Goal: Task Accomplishment & Management: Complete application form

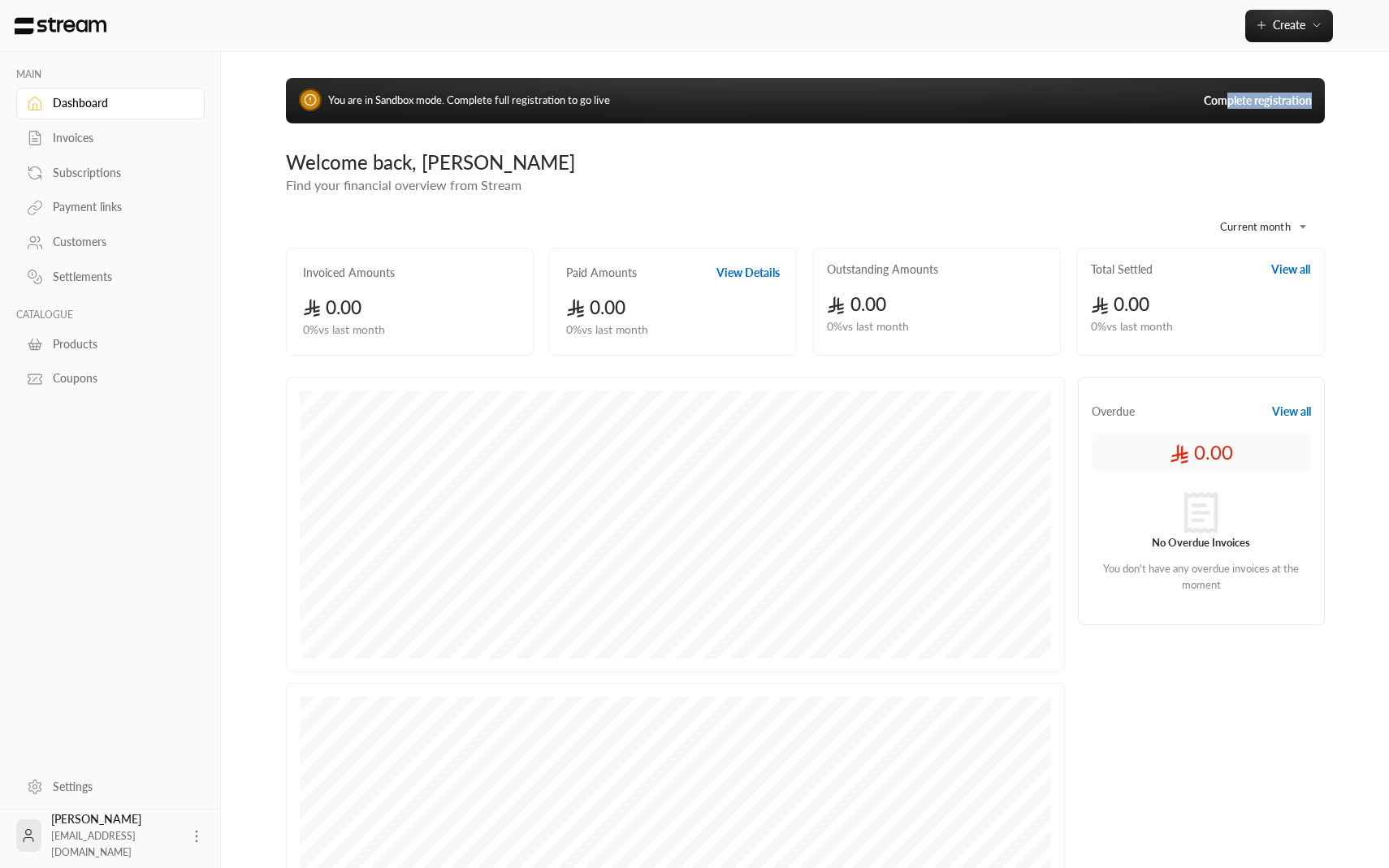
click at [1227, 108] on div "You are in Sandbox mode. Complete full registration to go live Complete registr…" at bounding box center [805, 100] width 1039 height 46
click at [1223, 137] on div "**********" at bounding box center [805, 544] width 1091 height 985
click at [1238, 99] on link "Complete registration" at bounding box center [1257, 101] width 108 height 17
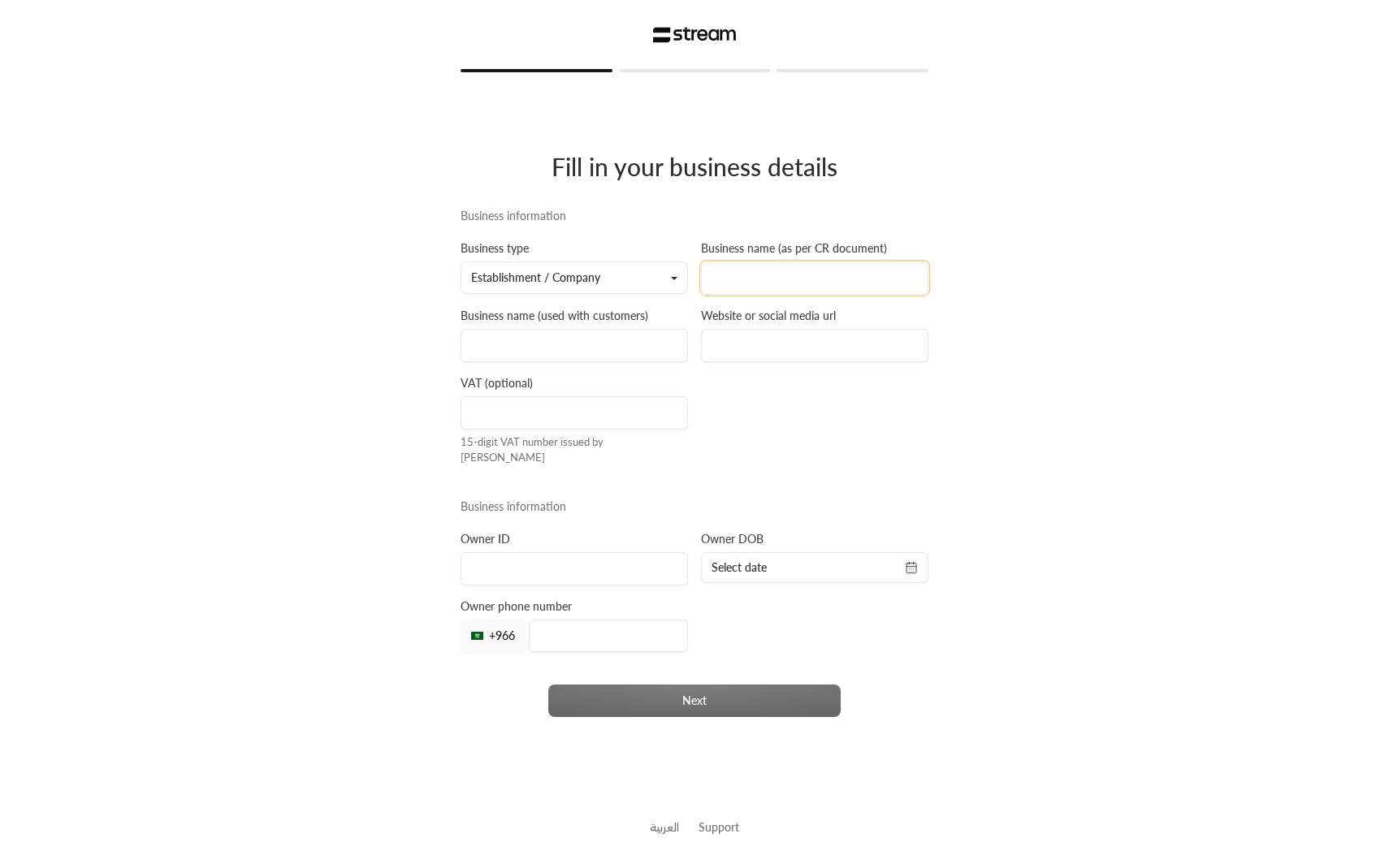
click at [750, 292] on input at bounding box center [814, 278] width 228 height 33
type input "stream company for payments"
click at [573, 359] on input at bounding box center [574, 345] width 228 height 33
type input "stream"
click at [750, 353] on input at bounding box center [814, 345] width 228 height 33
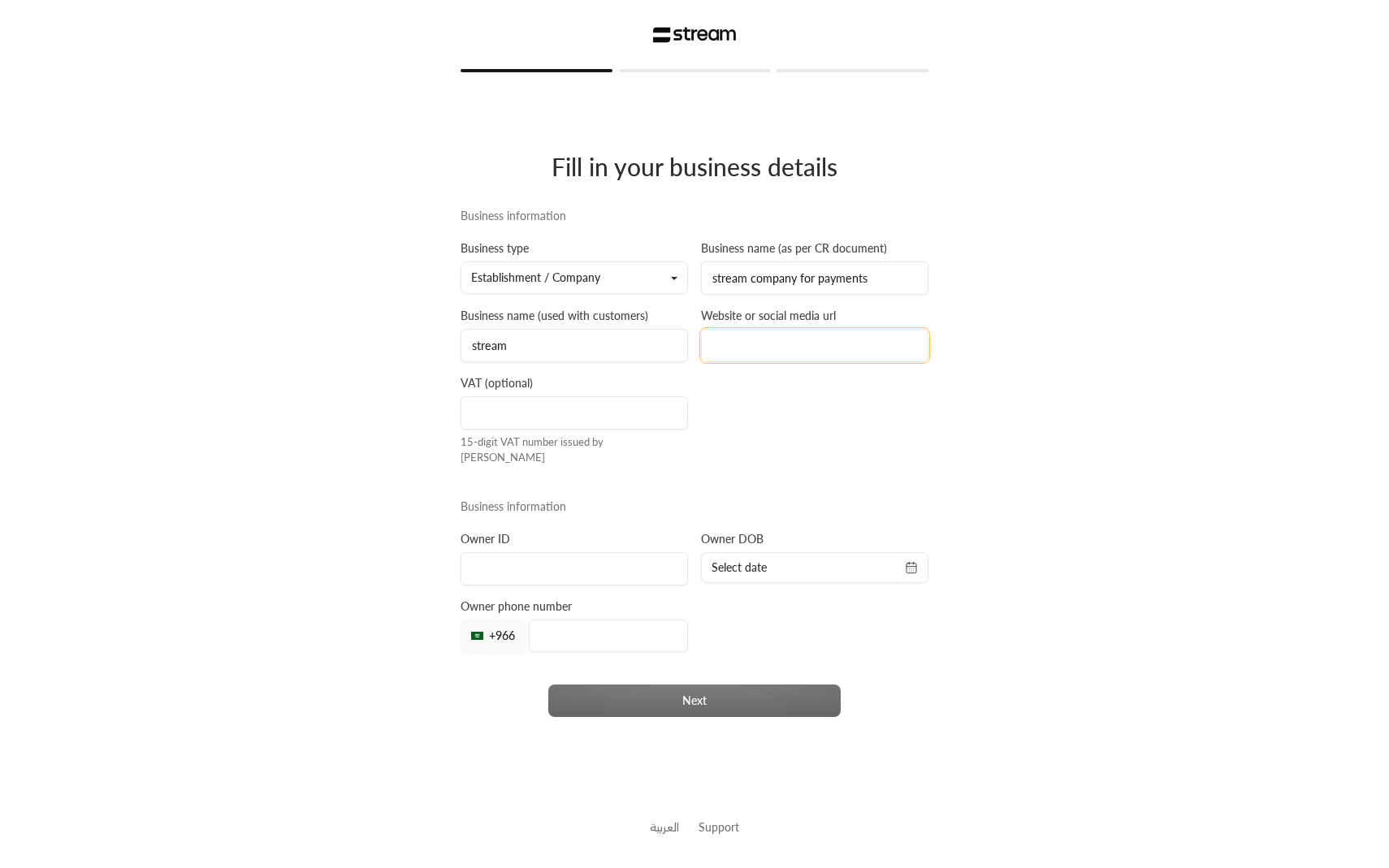
type input "streampay.sa"
click at [614, 429] on input at bounding box center [574, 413] width 228 height 33
click at [581, 531] on div "Owner ID" at bounding box center [574, 558] width 240 height 55
click at [581, 569] on input at bounding box center [574, 569] width 228 height 33
type input "1087587877"
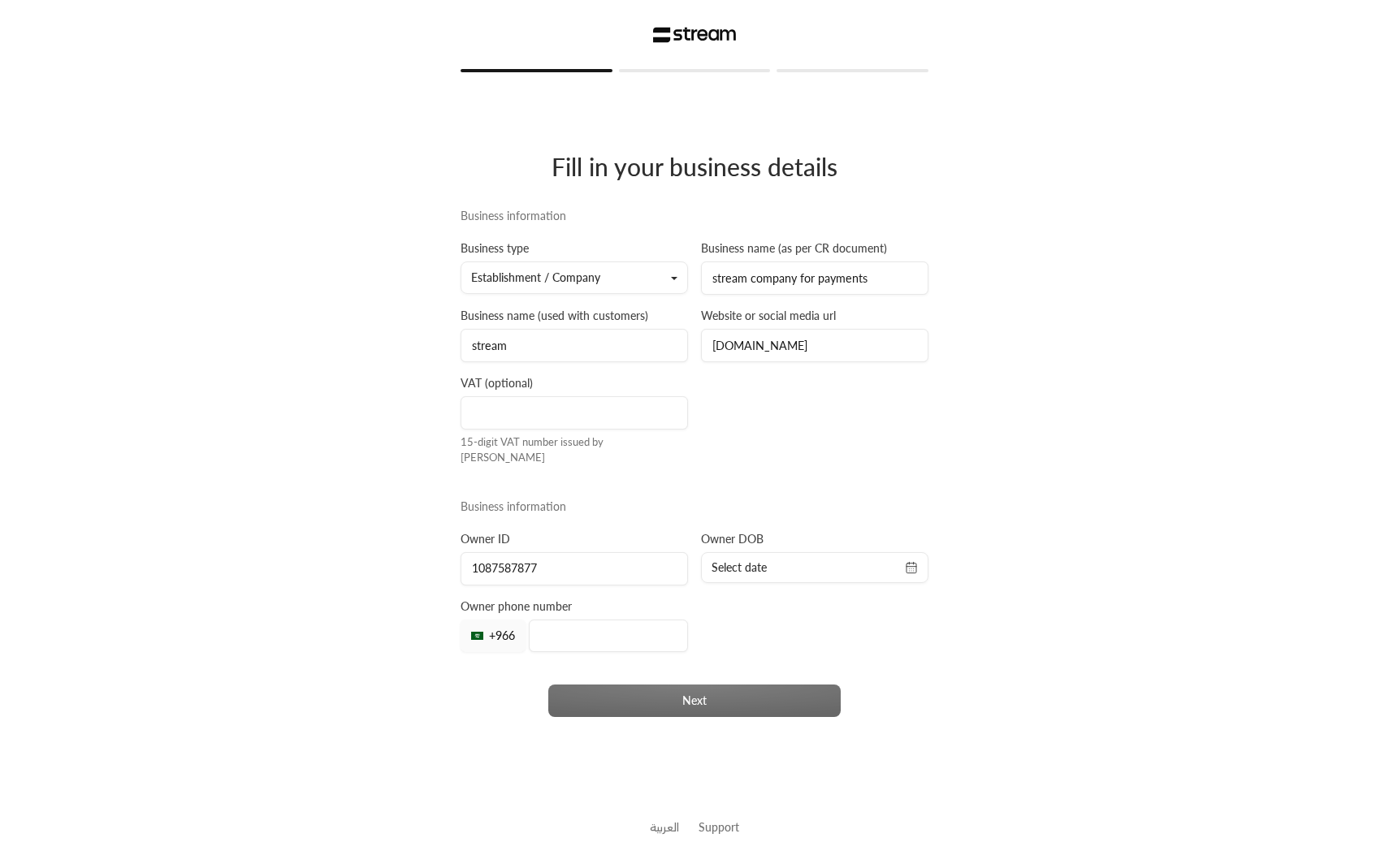
click at [755, 571] on div "Select date" at bounding box center [814, 567] width 228 height 31
click at [753, 565] on span "Select date" at bounding box center [739, 568] width 55 height 17
select select "*"
select select "****"
click at [834, 674] on button "4" at bounding box center [843, 668] width 27 height 27
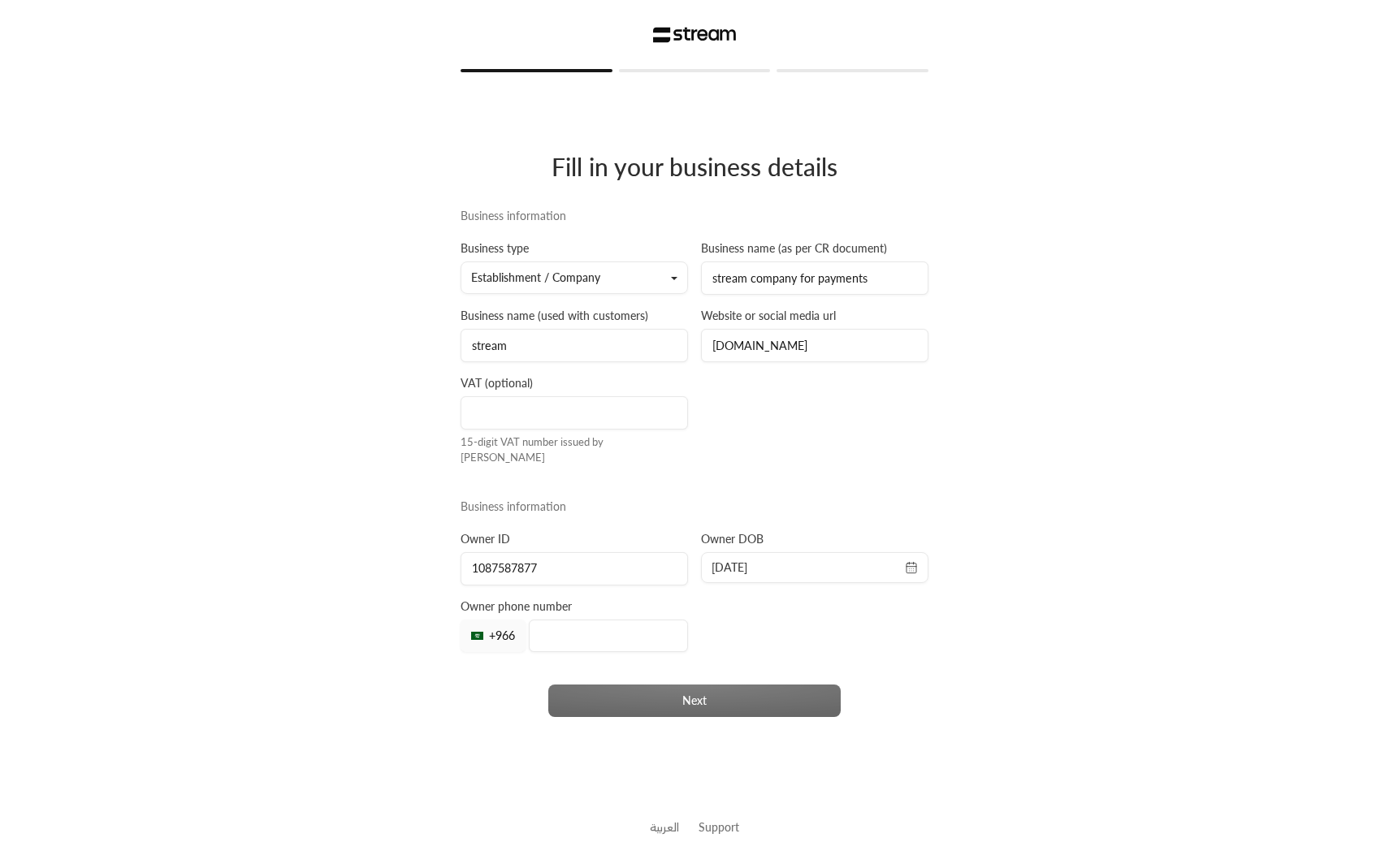
click at [795, 561] on span "4/09/2025" at bounding box center [814, 568] width 206 height 17
select select "*"
click at [846, 595] on select "**** **** **** **** **** **** **** **** **** **** **** **** **** **** **** ****…" at bounding box center [841, 600] width 32 height 12
select select "****"
click at [829, 594] on select "**** **** **** **** **** **** **** **** **** **** **** **** **** **** **** ****…" at bounding box center [841, 600] width 32 height 12
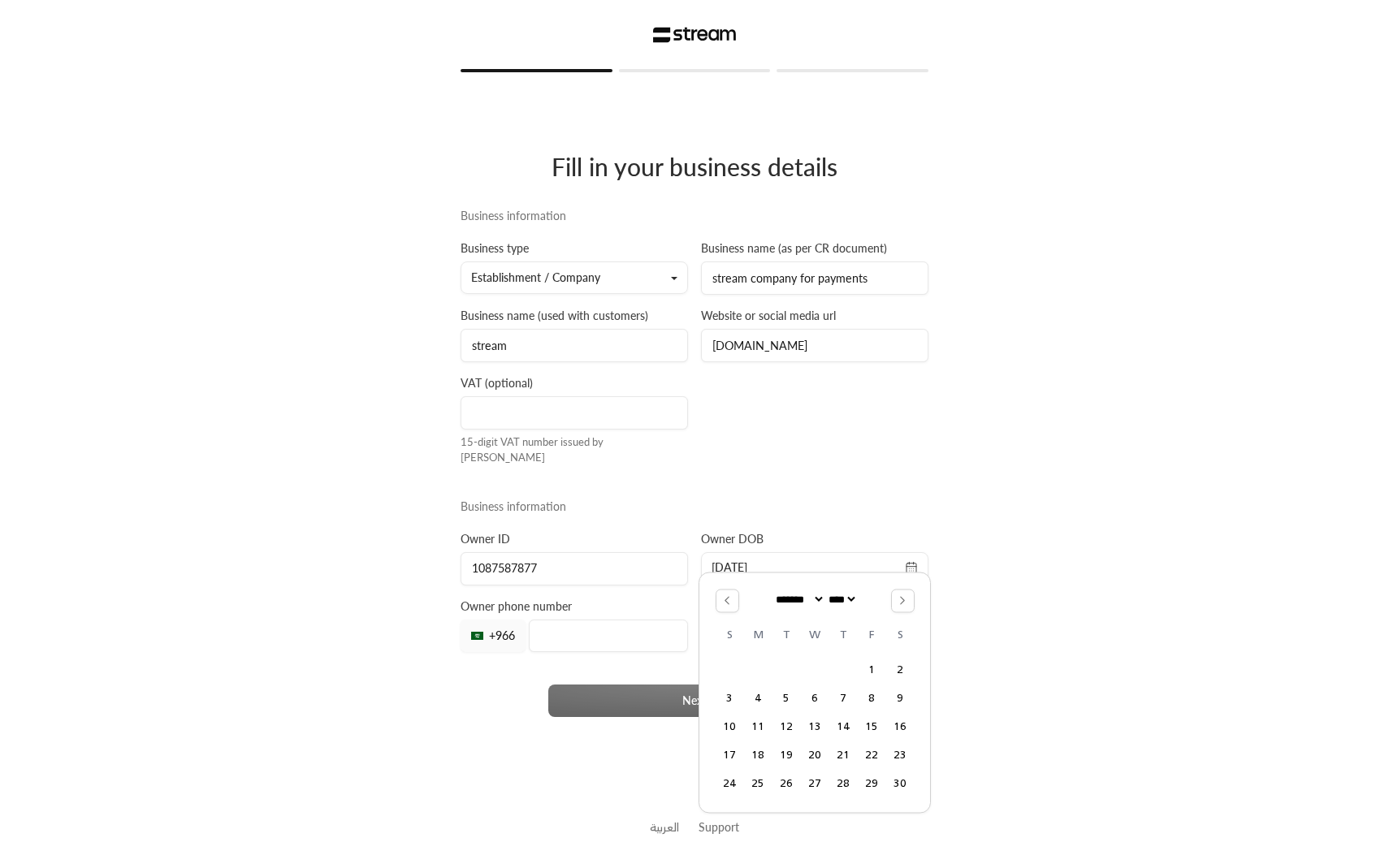
click at [622, 704] on div "Next" at bounding box center [694, 701] width 480 height 32
click at [610, 643] on input "tel" at bounding box center [608, 635] width 159 height 32
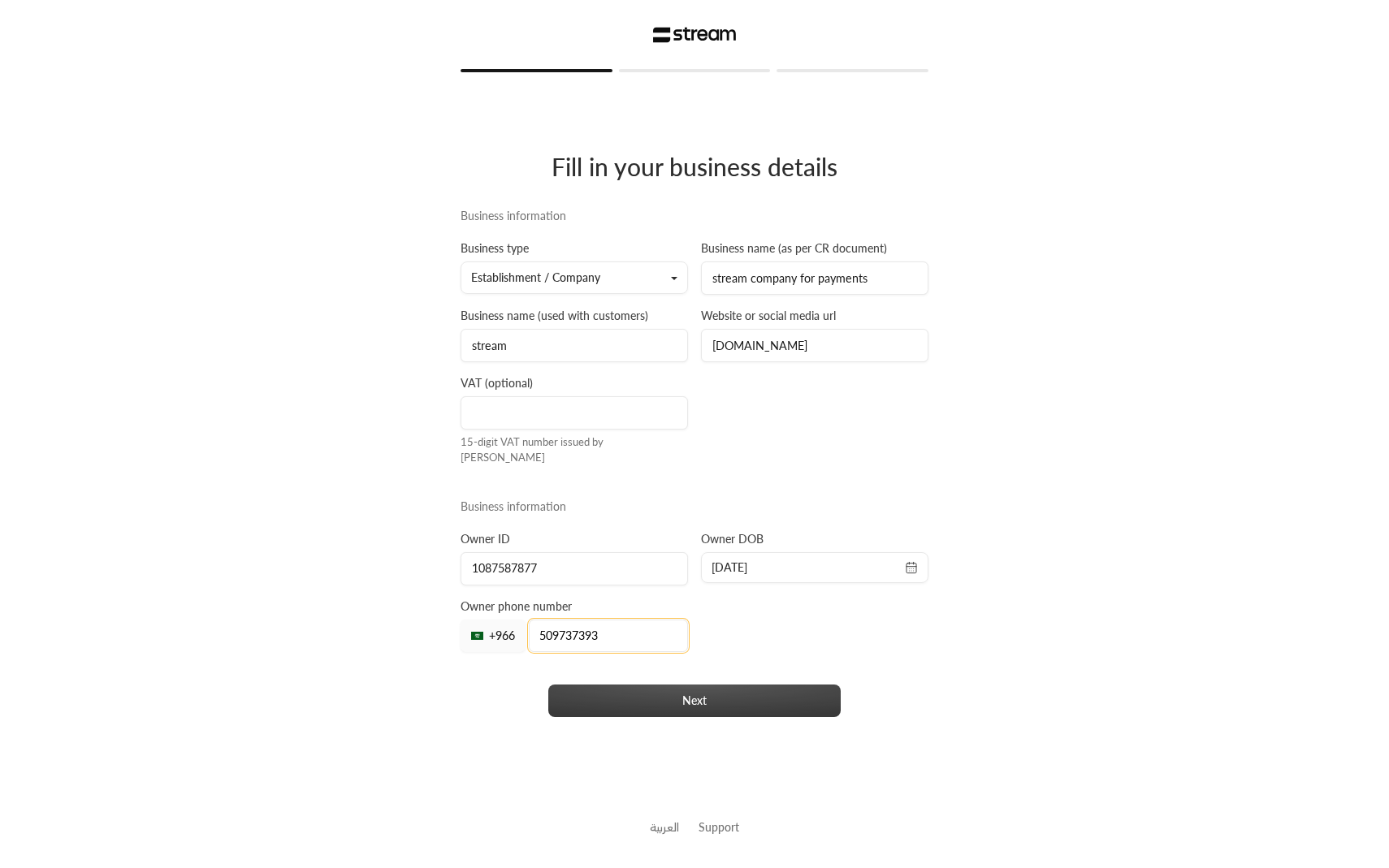
type input "509737393"
click at [625, 692] on button "Next" at bounding box center [694, 701] width 292 height 32
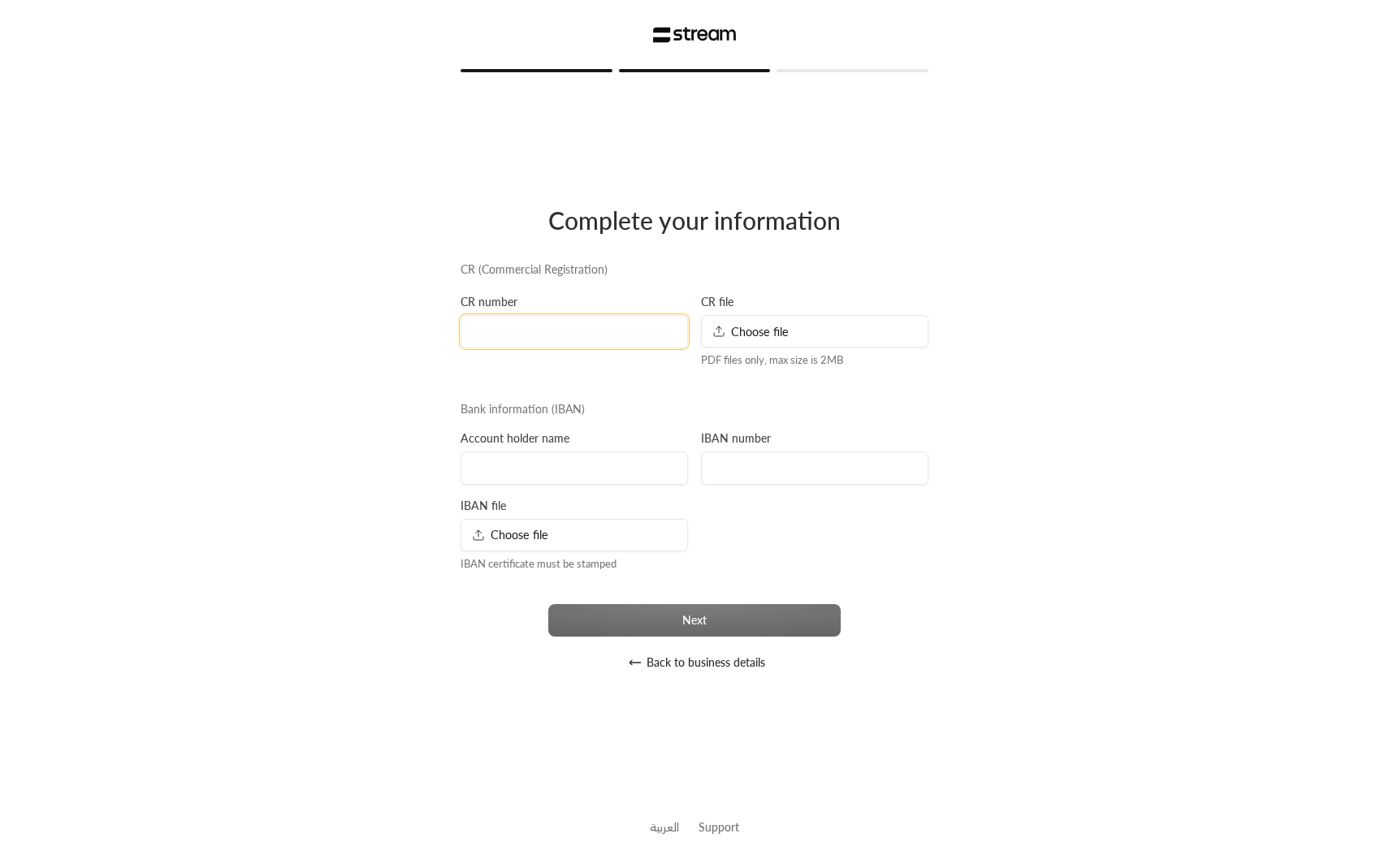
click at [618, 342] on input at bounding box center [574, 331] width 228 height 33
type input "1010231179"
click at [603, 489] on div "CR (Commercial Registration) CR number 1010231179 CR file Choose file PDF files…" at bounding box center [694, 470] width 480 height 417
click at [603, 480] on input at bounding box center [574, 468] width 228 height 33
type input "ibrahim"
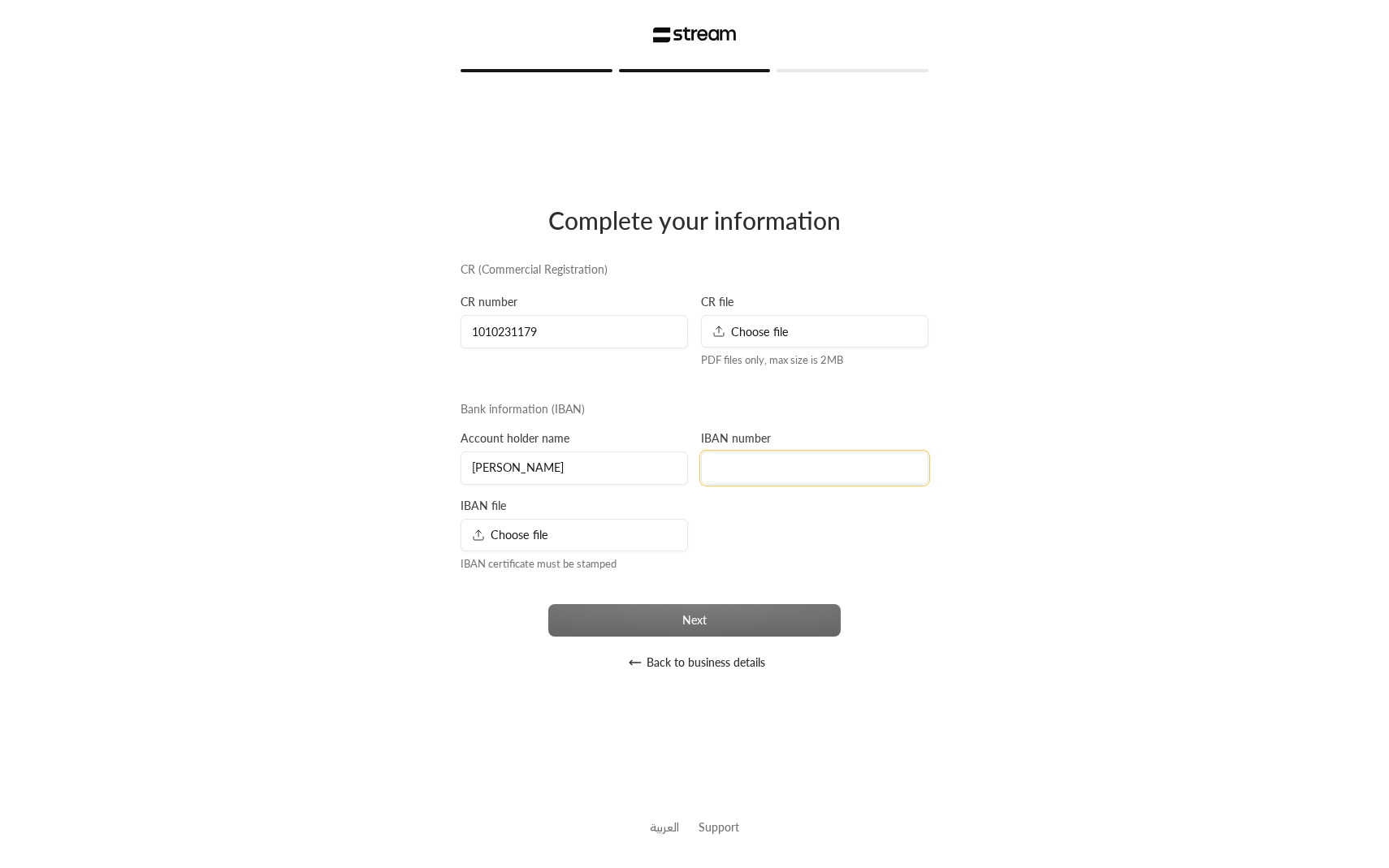
click at [789, 477] on input at bounding box center [814, 468] width 228 height 33
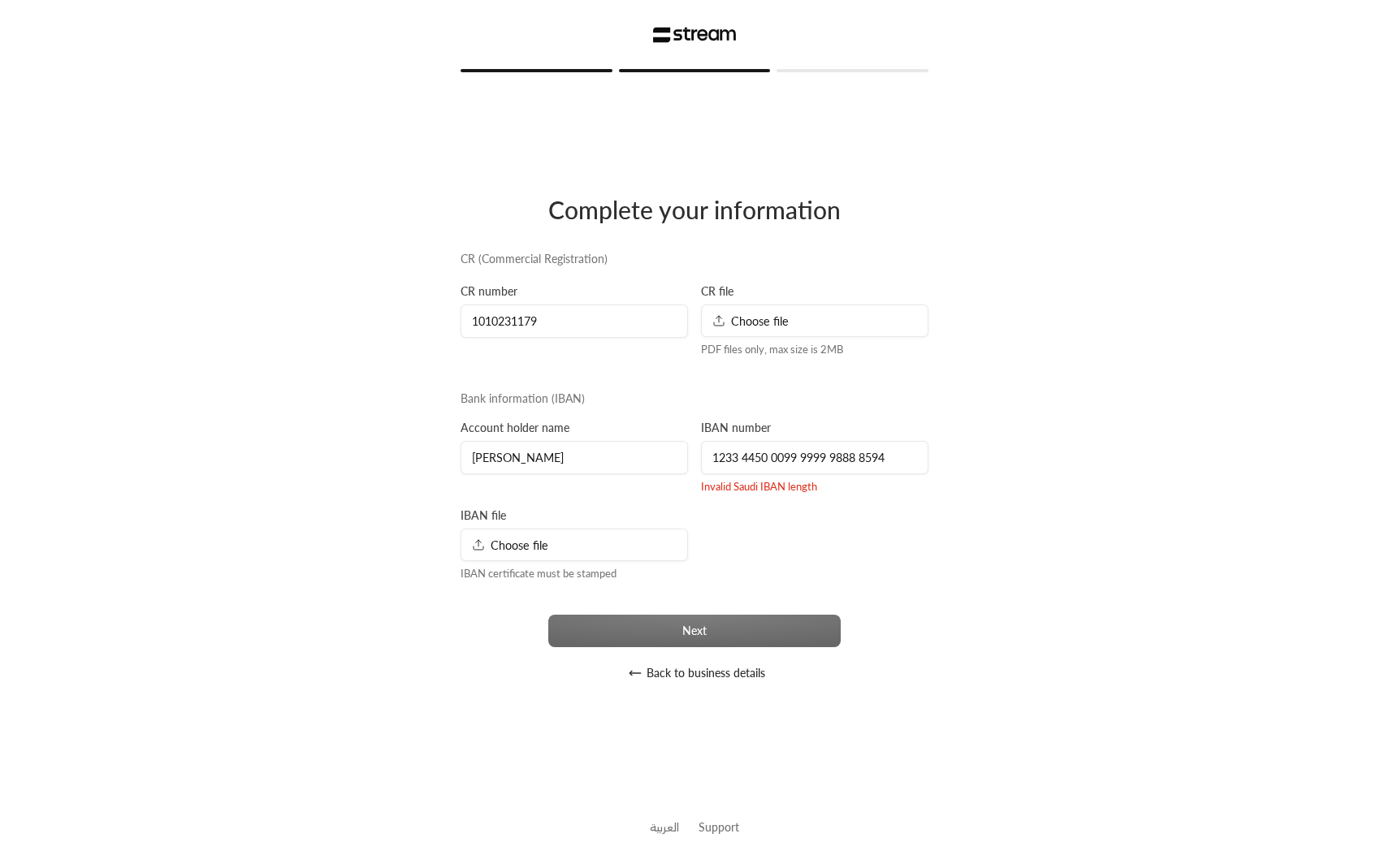
click at [895, 540] on div "CR (Commercial Registration) CR number 1010231179 CR file Choose file PDF files…" at bounding box center [694, 470] width 480 height 438
click at [711, 445] on input "1233 4450 0099 9999 9888 8594" at bounding box center [814, 457] width 228 height 33
click at [741, 464] on input "1233 4450 0099 9999 9888 8594" at bounding box center [814, 457] width 228 height 33
click at [713, 456] on input "1233 4450 0099 9999 9888 8" at bounding box center [814, 457] width 228 height 33
click at [741, 456] on input "S123 3445 0009 9999 9988 88A" at bounding box center [814, 457] width 228 height 33
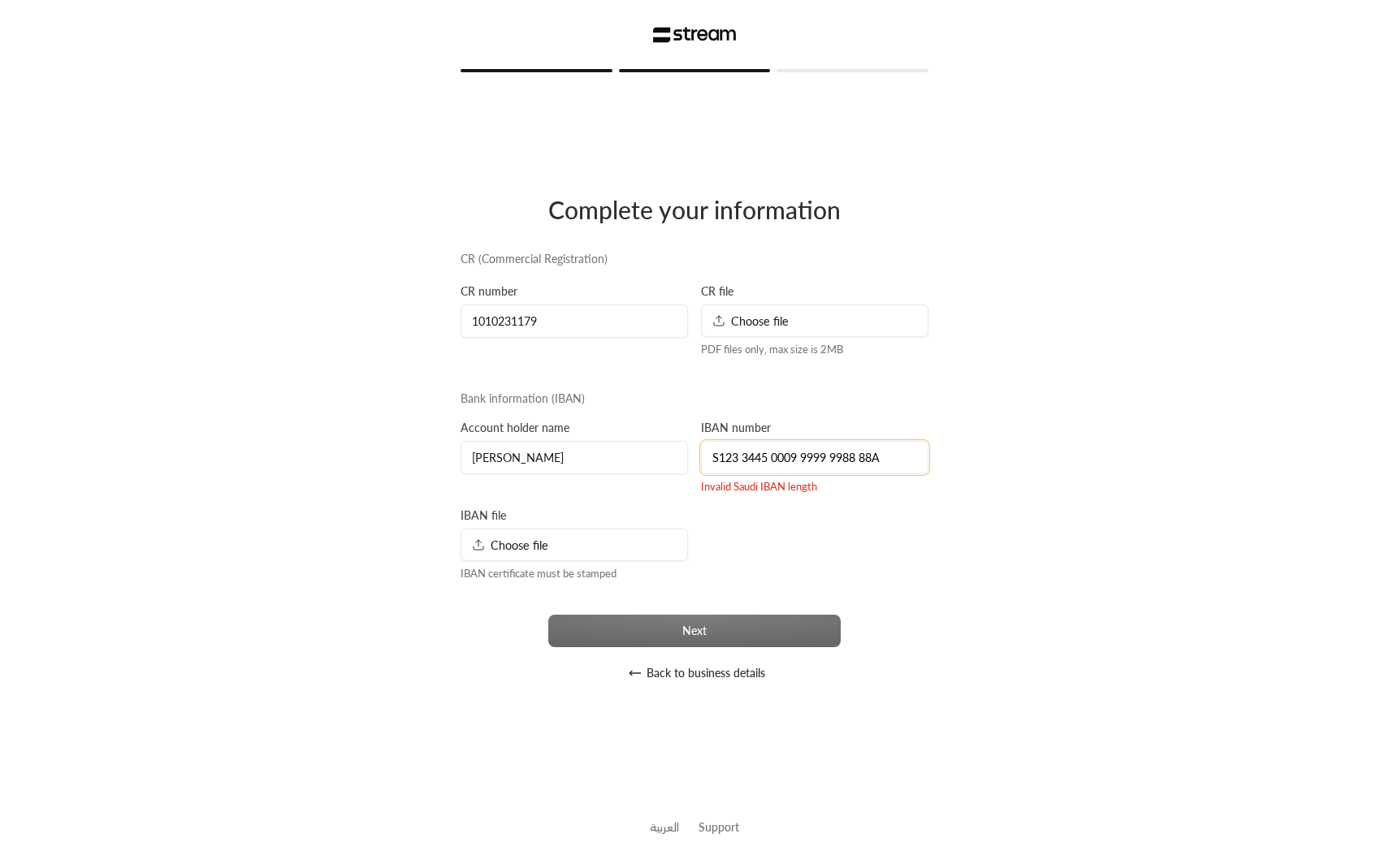
click at [741, 456] on input "S123 3445 0009 9999 9988 88A" at bounding box center [814, 457] width 228 height 33
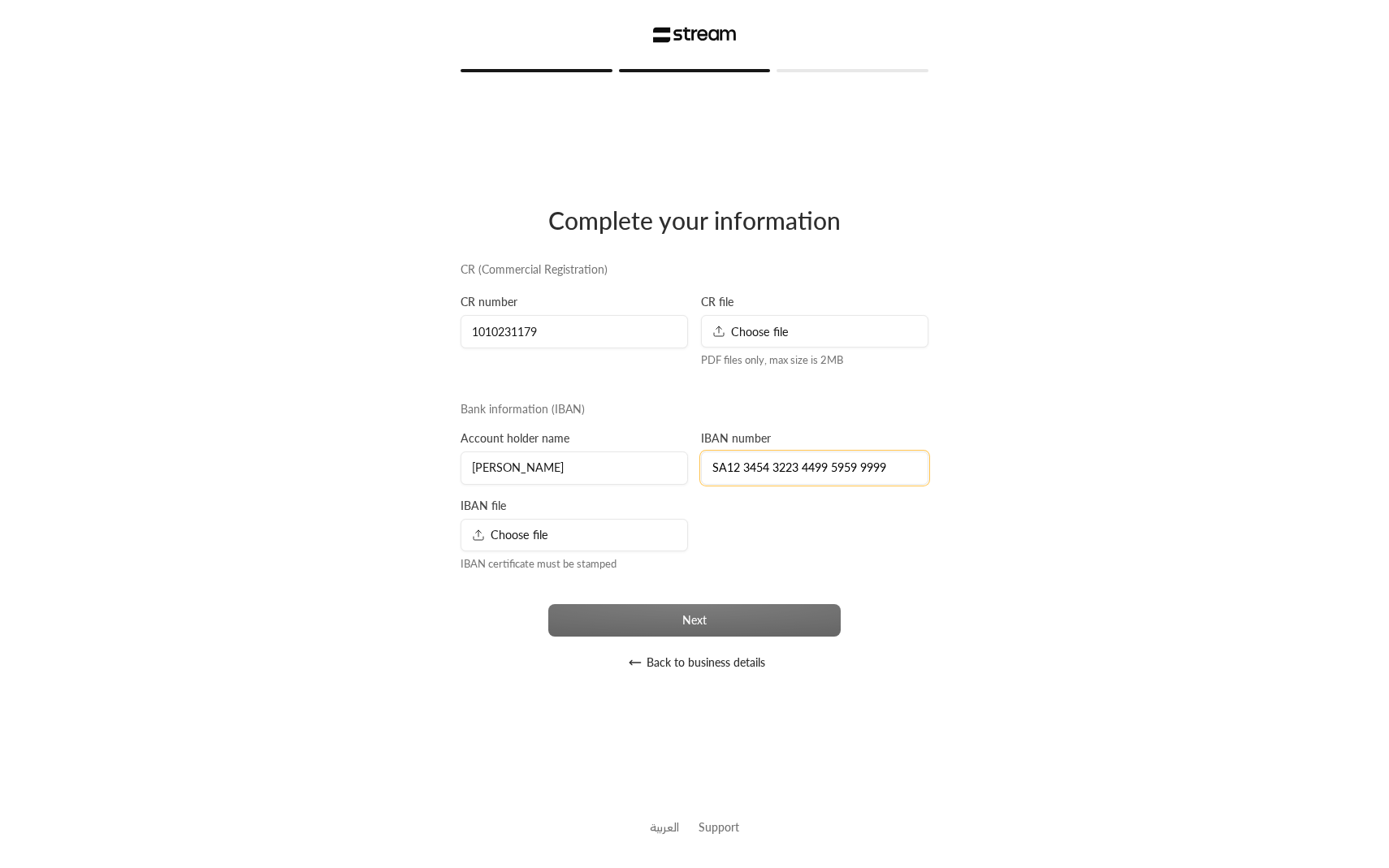
type input "SA12 3454 3223 4499 5959 9999"
click at [675, 638] on div "CR (Commercial Registration) CR number 1010231179 CR file Choose file PDF files…" at bounding box center [694, 470] width 480 height 417
click at [735, 350] on div "CR file Choose file PDF files only, max size is 2MB" at bounding box center [814, 331] width 240 height 75
click at [735, 338] on span "Choose file" at bounding box center [750, 331] width 76 height 17
click at [764, 352] on div "CR file Choose file PDF files only, max size is 2MB" at bounding box center [814, 331] width 240 height 75
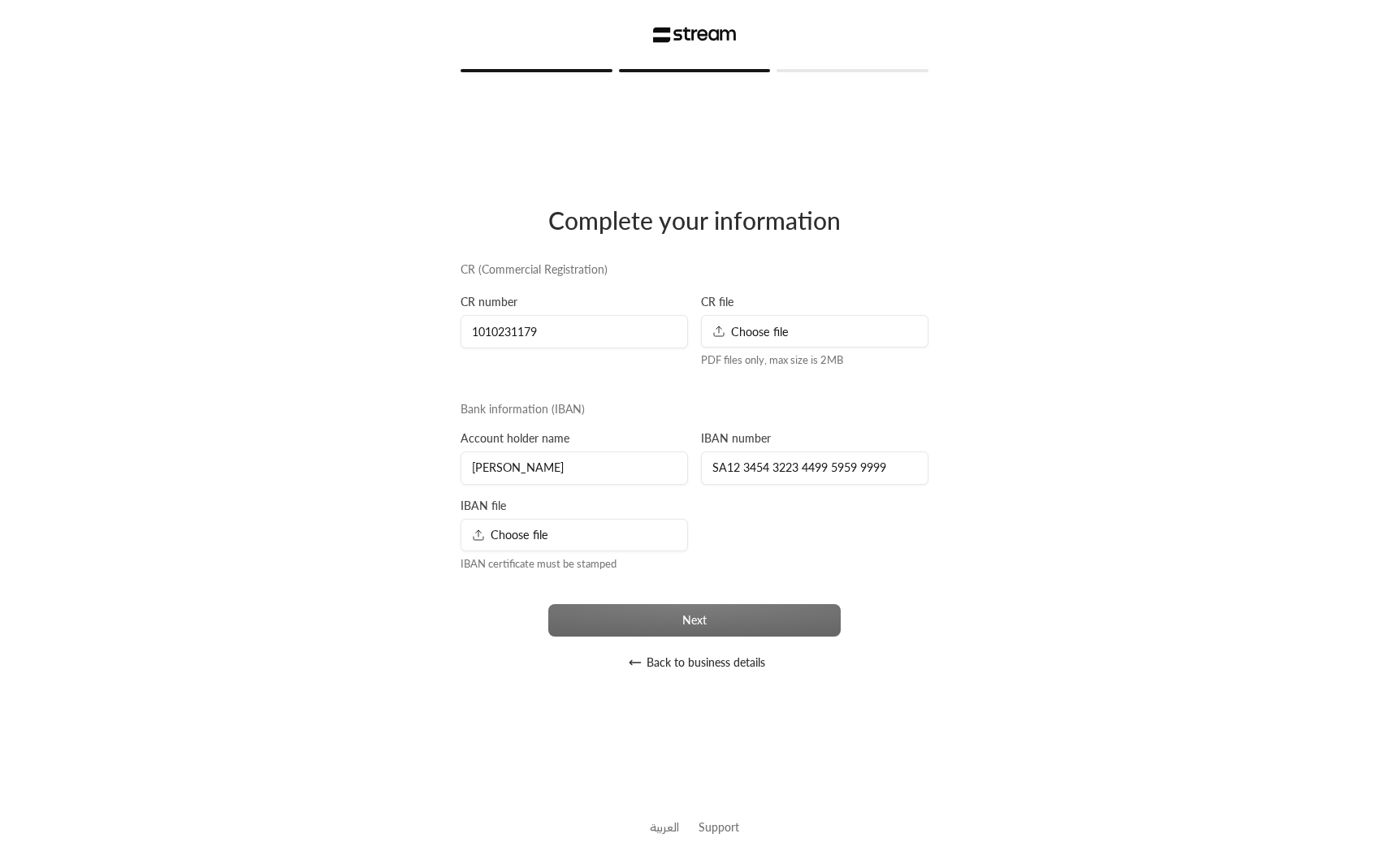
click at [764, 337] on span "Choose file" at bounding box center [750, 331] width 76 height 17
click at [772, 314] on div "CR file Choose file PDF files only, max size is 2MB" at bounding box center [814, 331] width 240 height 75
click at [774, 334] on span "Choose file" at bounding box center [750, 331] width 76 height 17
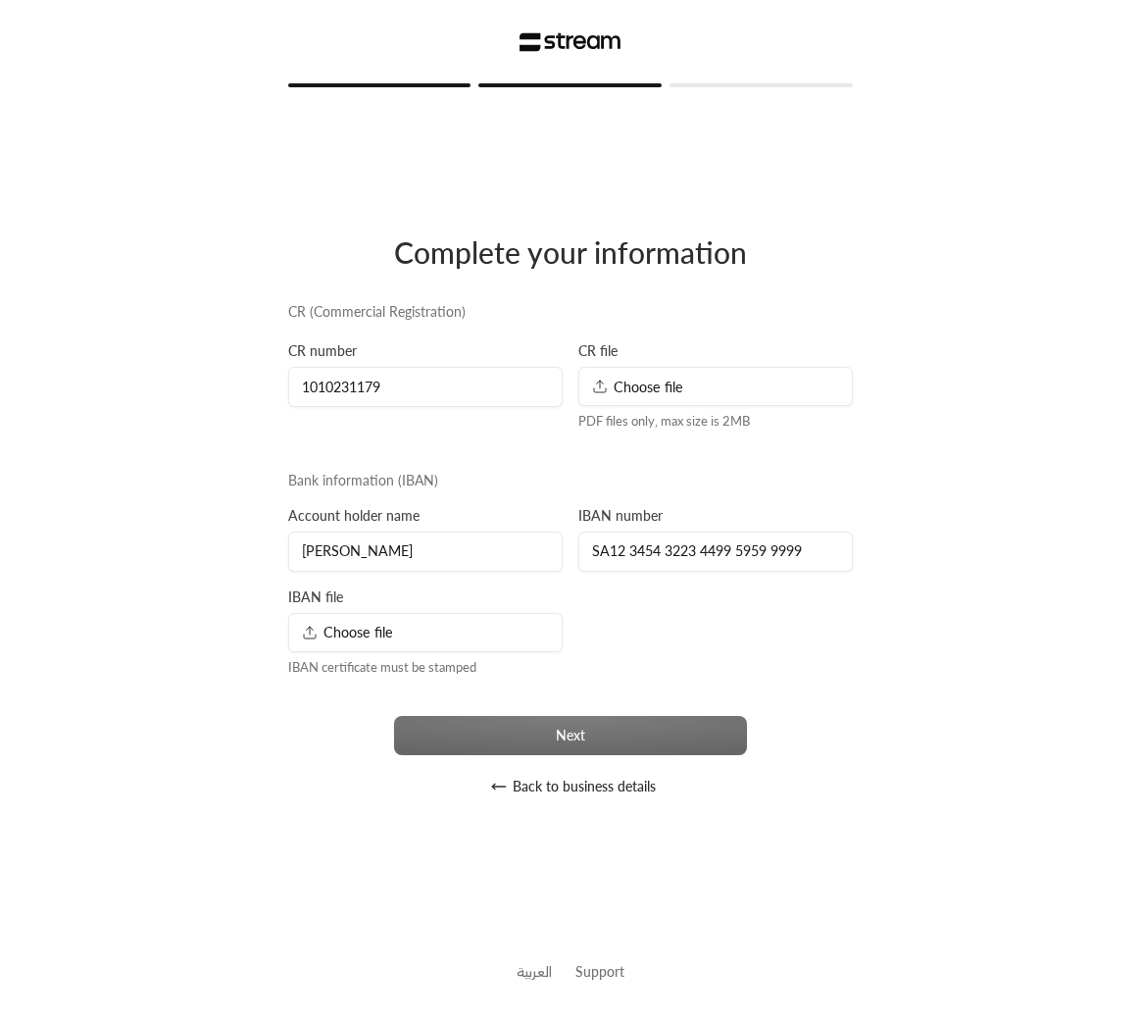
click at [718, 387] on div "Choose file" at bounding box center [716, 386] width 275 height 39
click at [832, 640] on div "**********" at bounding box center [570, 554] width 580 height 504
click at [442, 626] on div "Choose file" at bounding box center [425, 632] width 275 height 39
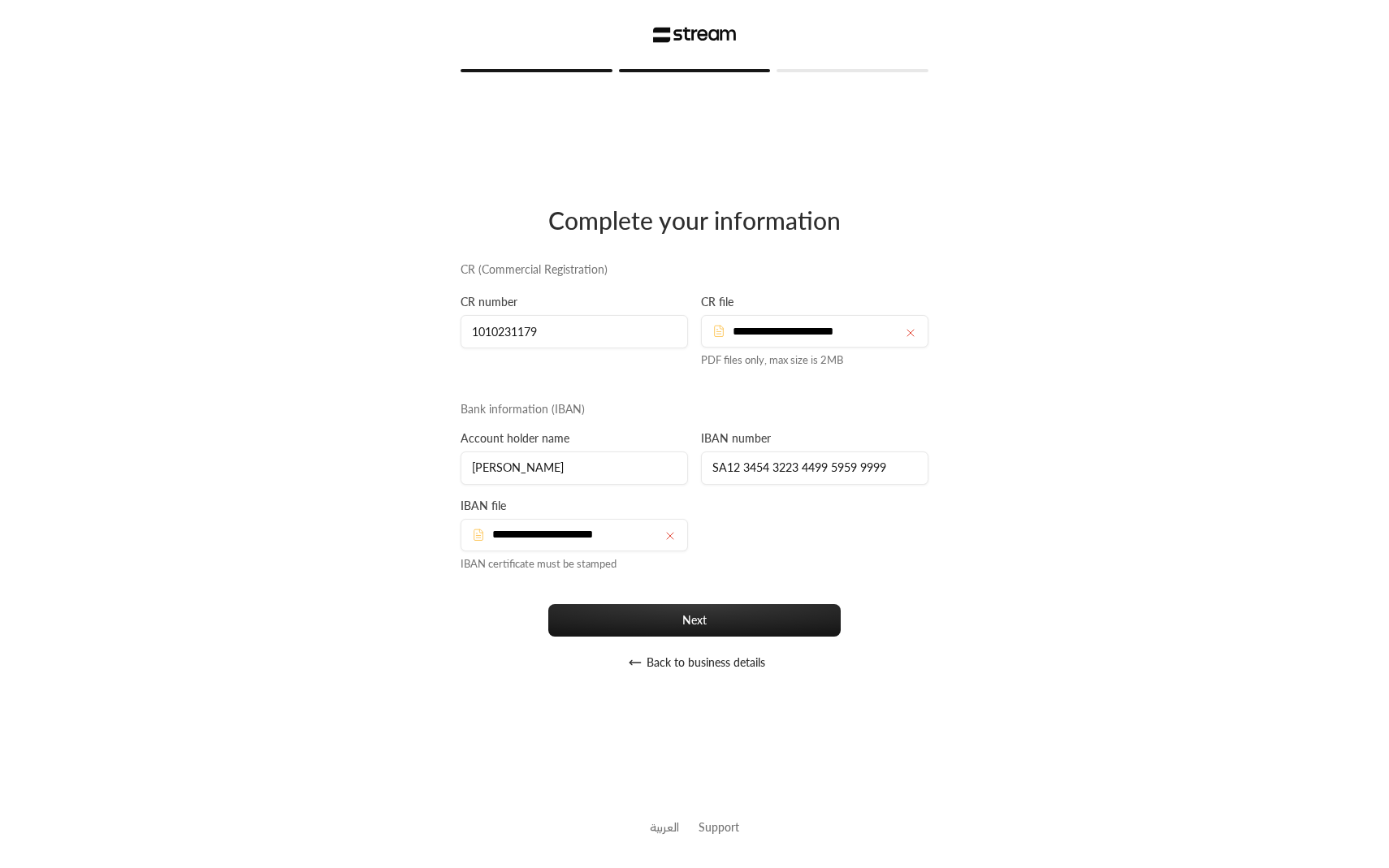
click at [335, 505] on div "**********" at bounding box center [695, 434] width 1312 height 868
click at [625, 633] on button "Next" at bounding box center [694, 620] width 292 height 32
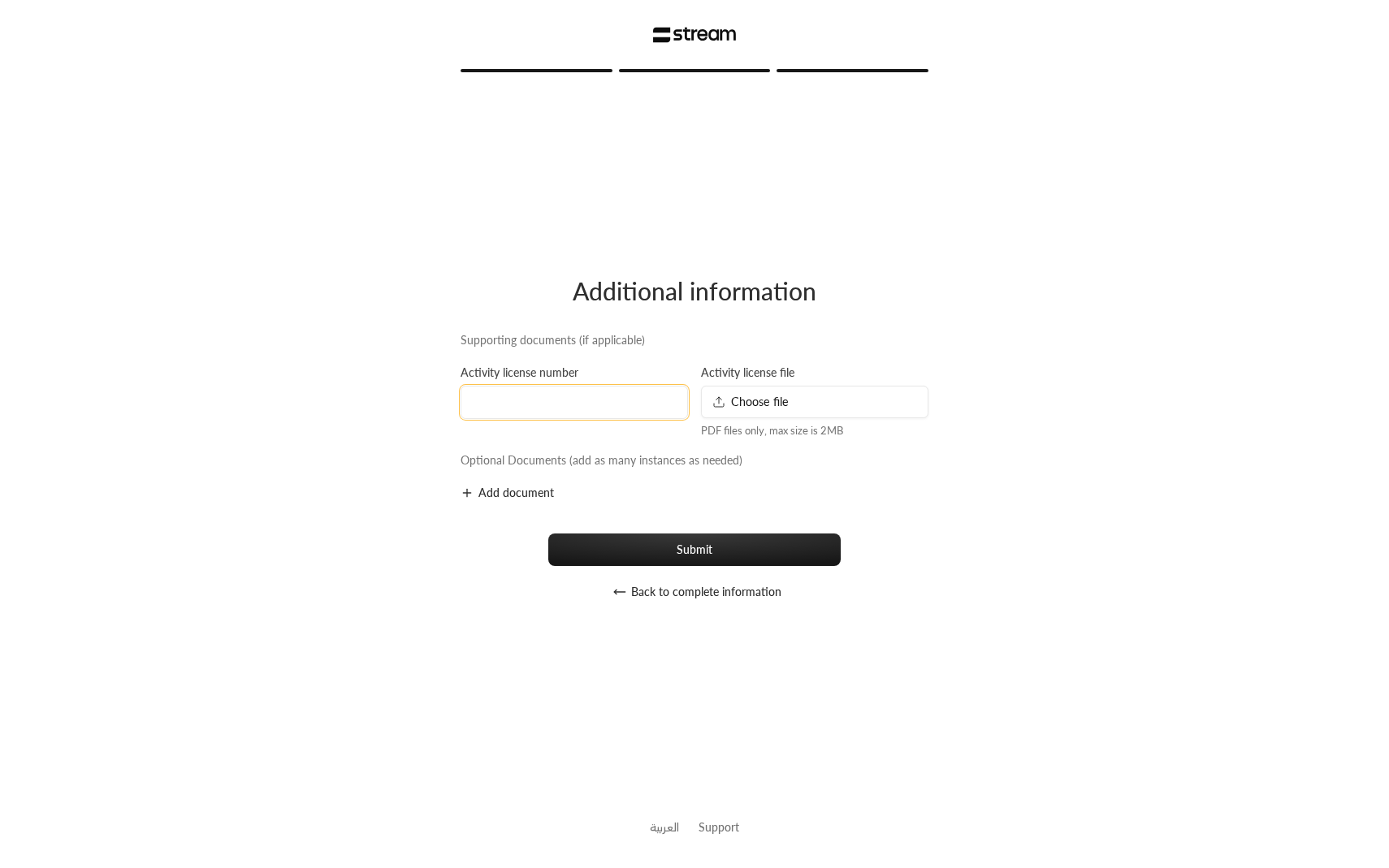
click at [621, 405] on input at bounding box center [574, 403] width 228 height 33
type input "1010101010101"
click at [830, 407] on div "Choose file" at bounding box center [814, 402] width 228 height 32
click at [683, 557] on button "Submit" at bounding box center [694, 549] width 292 height 32
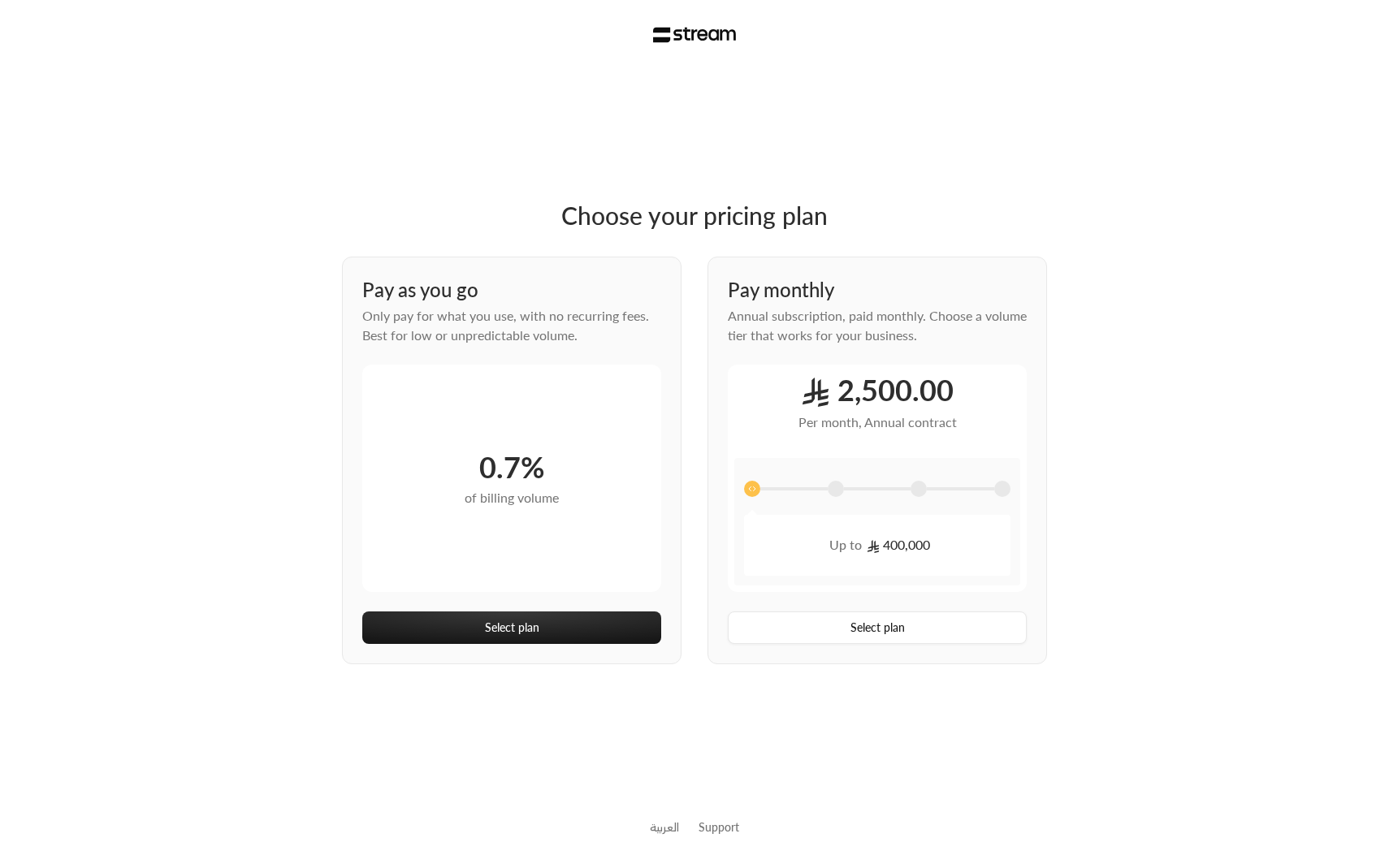
click at [836, 487] on span at bounding box center [836, 489] width 17 height 17
click at [920, 489] on span at bounding box center [919, 489] width 17 height 17
click at [1012, 488] on div "Up to 2,000,000" at bounding box center [876, 522] width 286 height 128
click at [1004, 492] on span at bounding box center [1002, 489] width 17 height 17
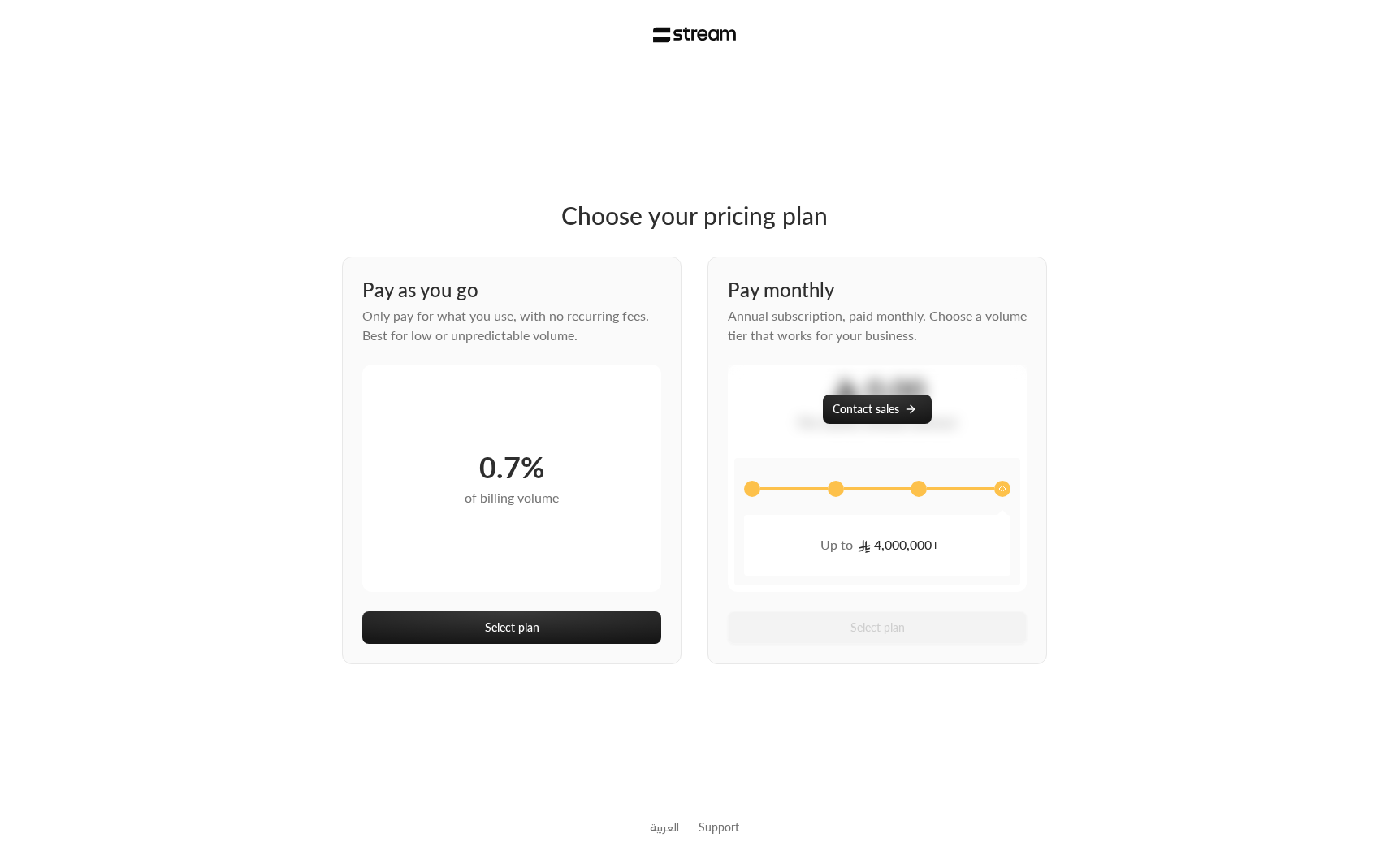
click at [924, 486] on span at bounding box center [919, 489] width 17 height 17
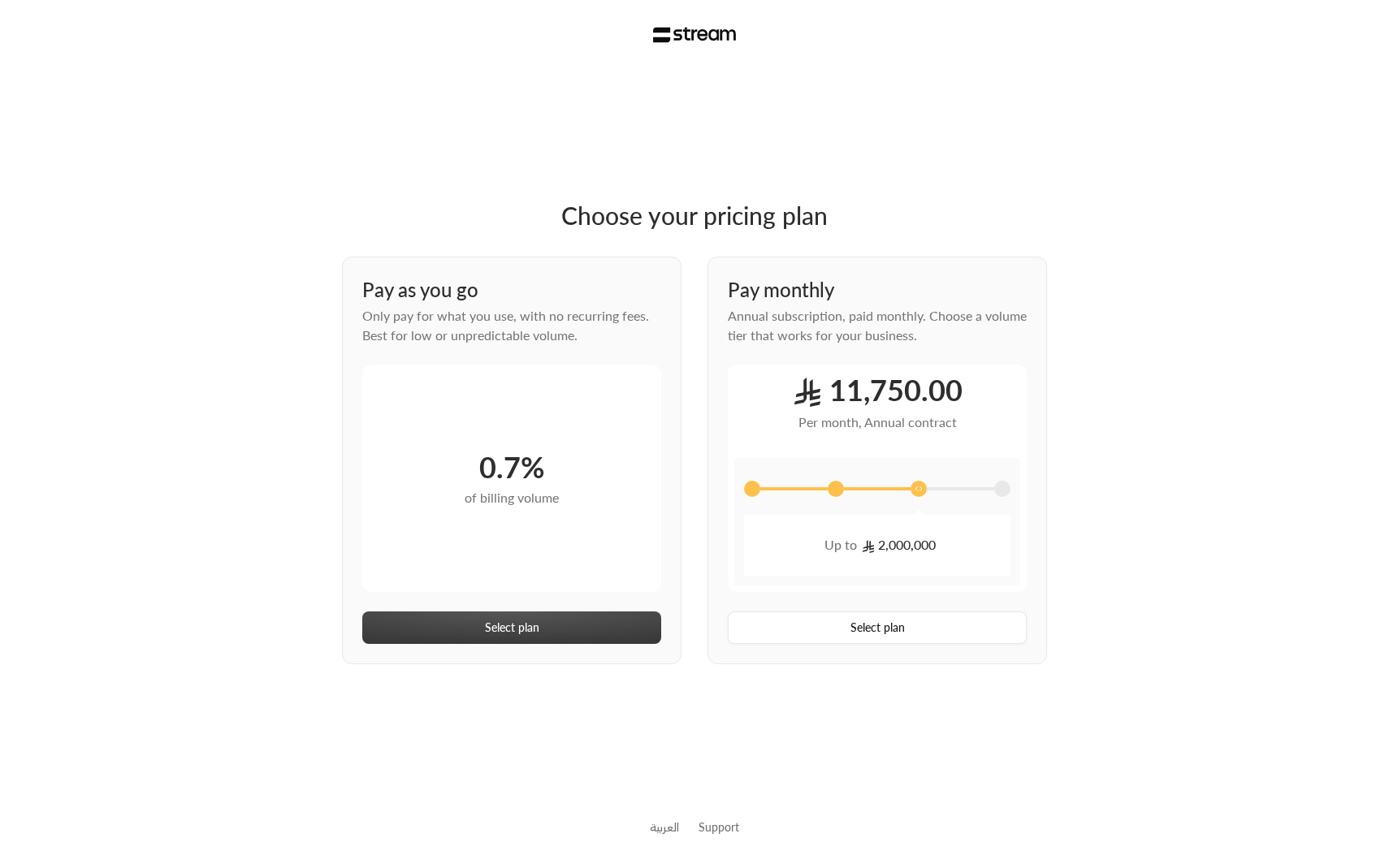
click at [604, 633] on button "Select plan" at bounding box center [511, 627] width 299 height 32
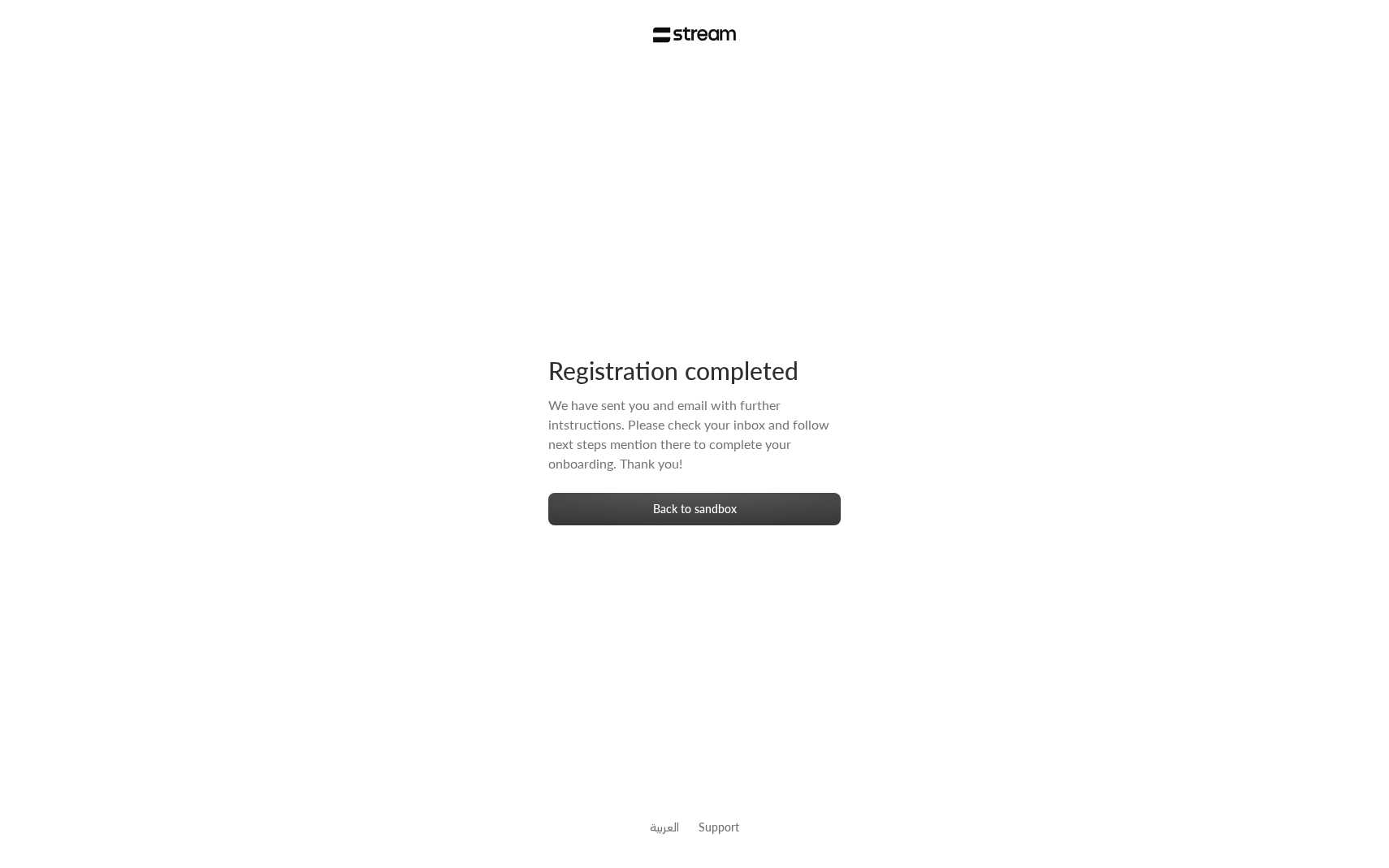
click at [637, 512] on button "Back to sandbox" at bounding box center [694, 509] width 292 height 32
click at [658, 517] on button "Back to sandbox" at bounding box center [694, 509] width 292 height 32
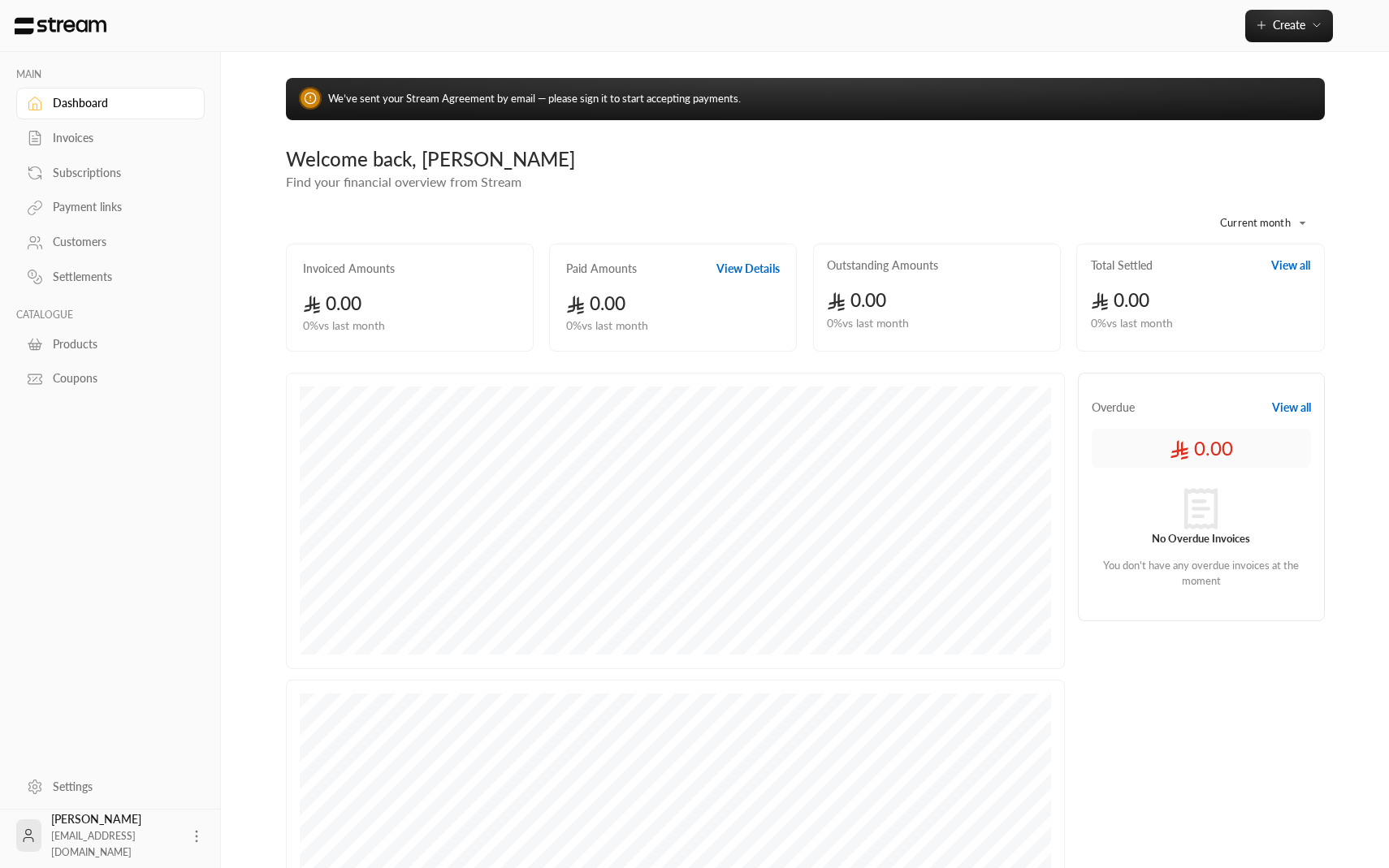
click at [83, 149] on link "Invoices" at bounding box center [110, 138] width 188 height 31
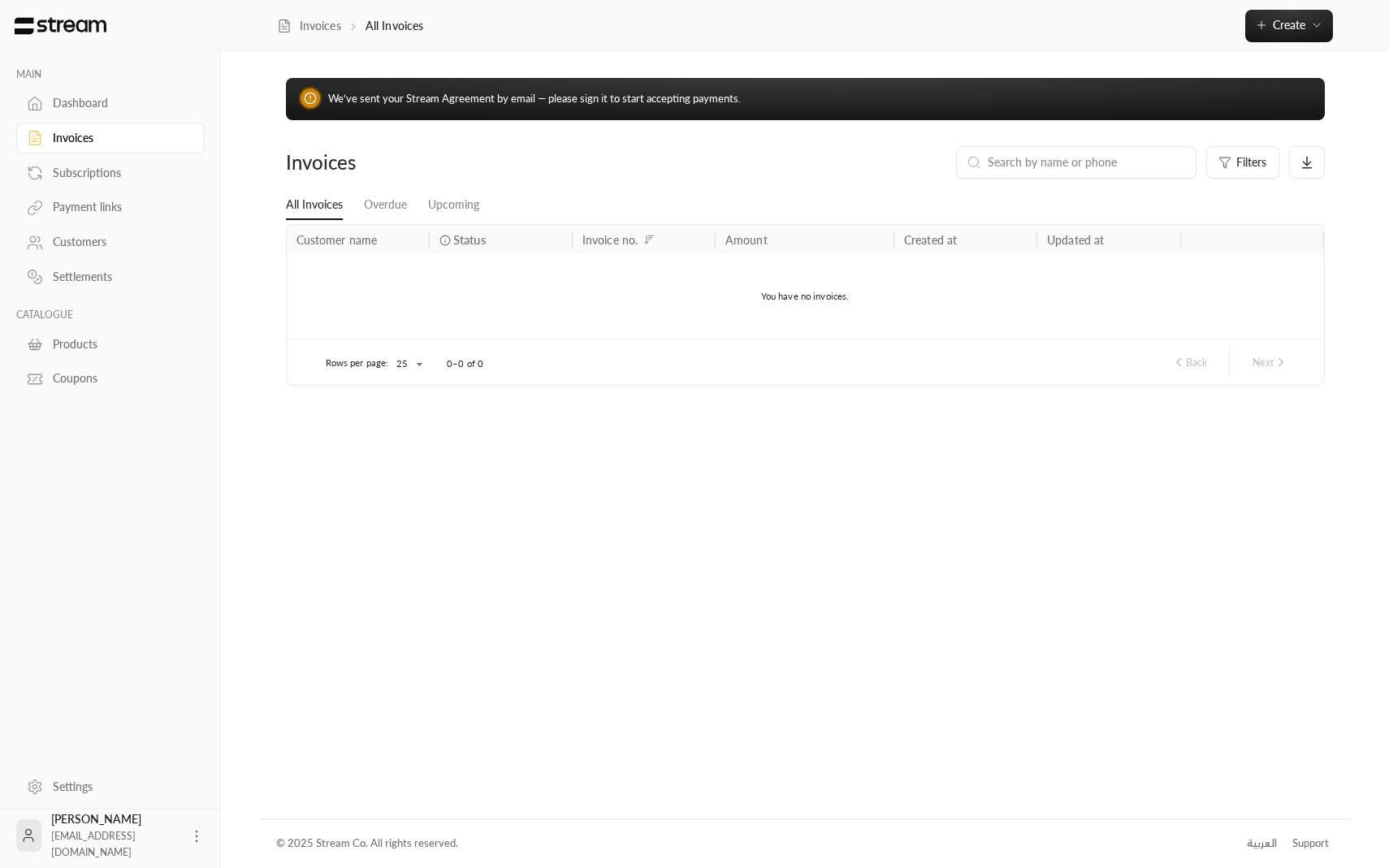
click at [86, 173] on div "Subscriptions" at bounding box center [118, 173] width 132 height 17
click at [89, 207] on div "Payment links" at bounding box center [118, 207] width 132 height 17
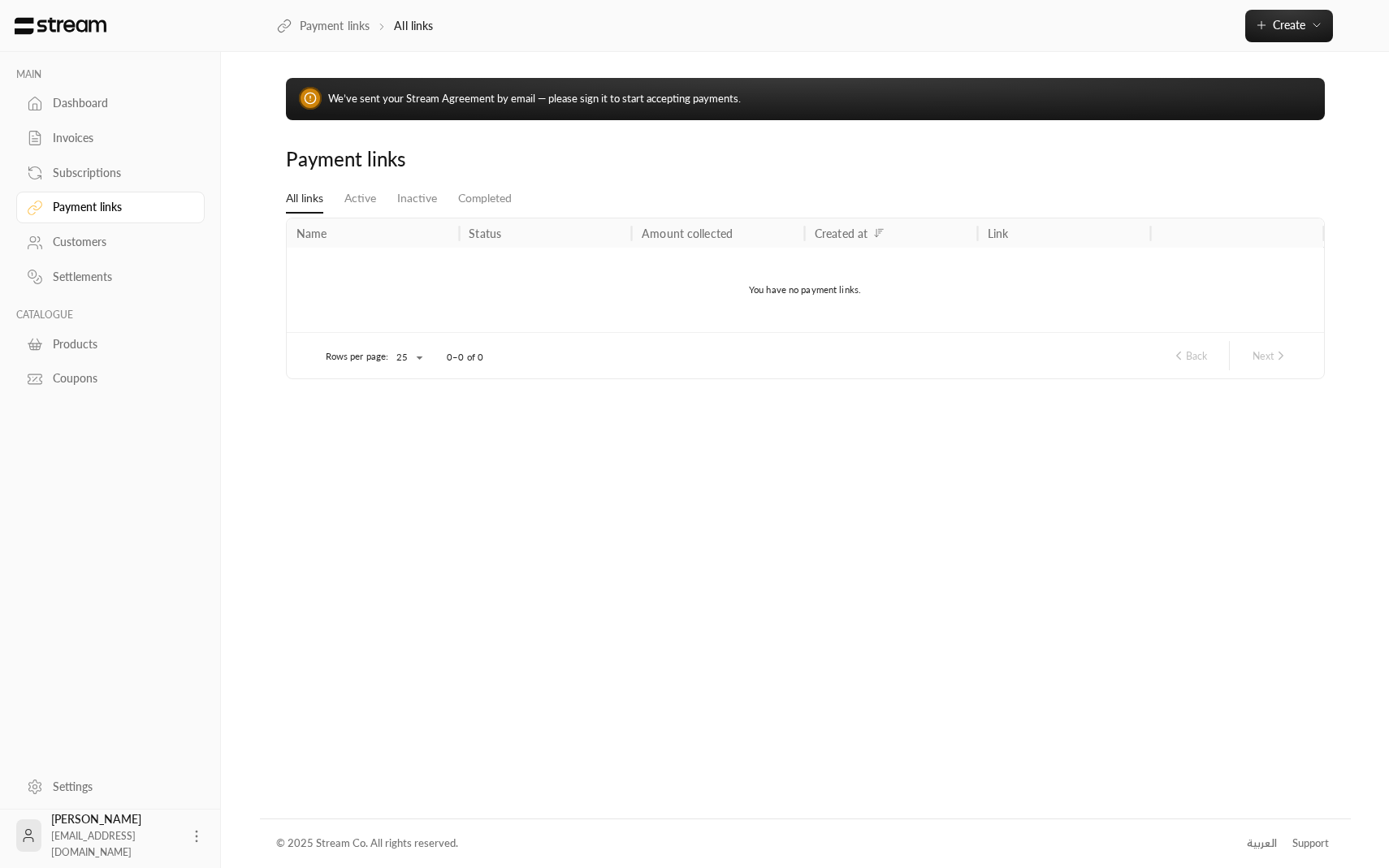
click at [94, 244] on div "Customers" at bounding box center [118, 242] width 132 height 17
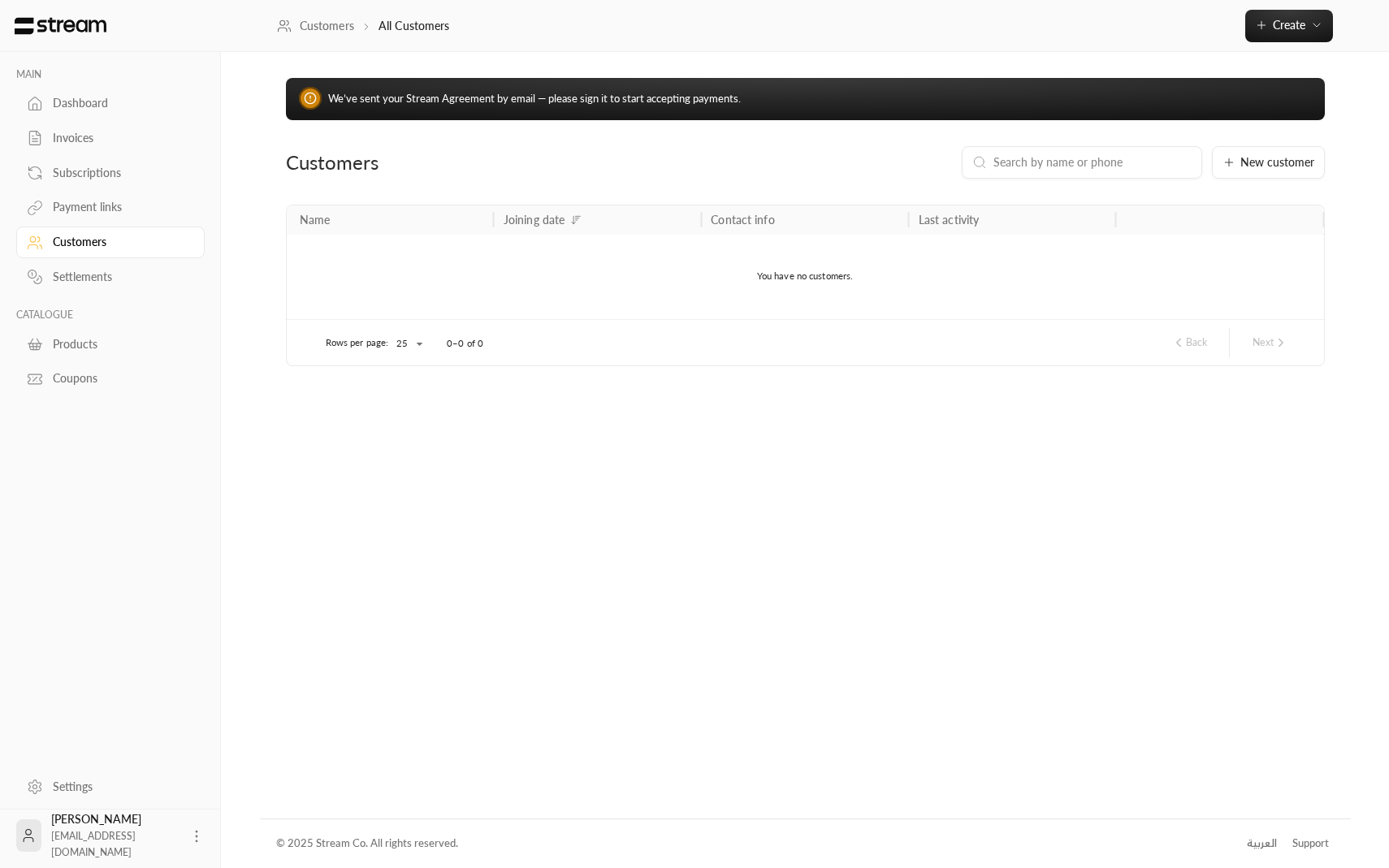
click at [100, 288] on link "Settlements" at bounding box center [110, 277] width 188 height 31
